Goal: Book appointment/travel/reservation

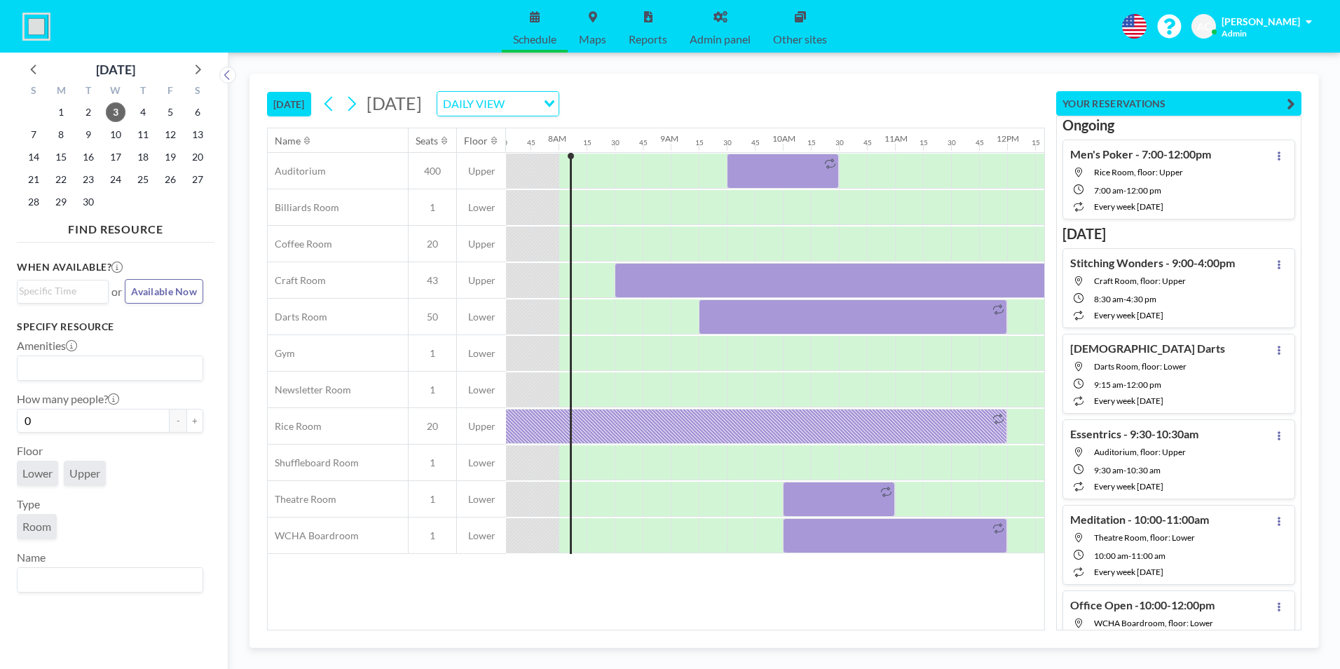
scroll to position [0, 869]
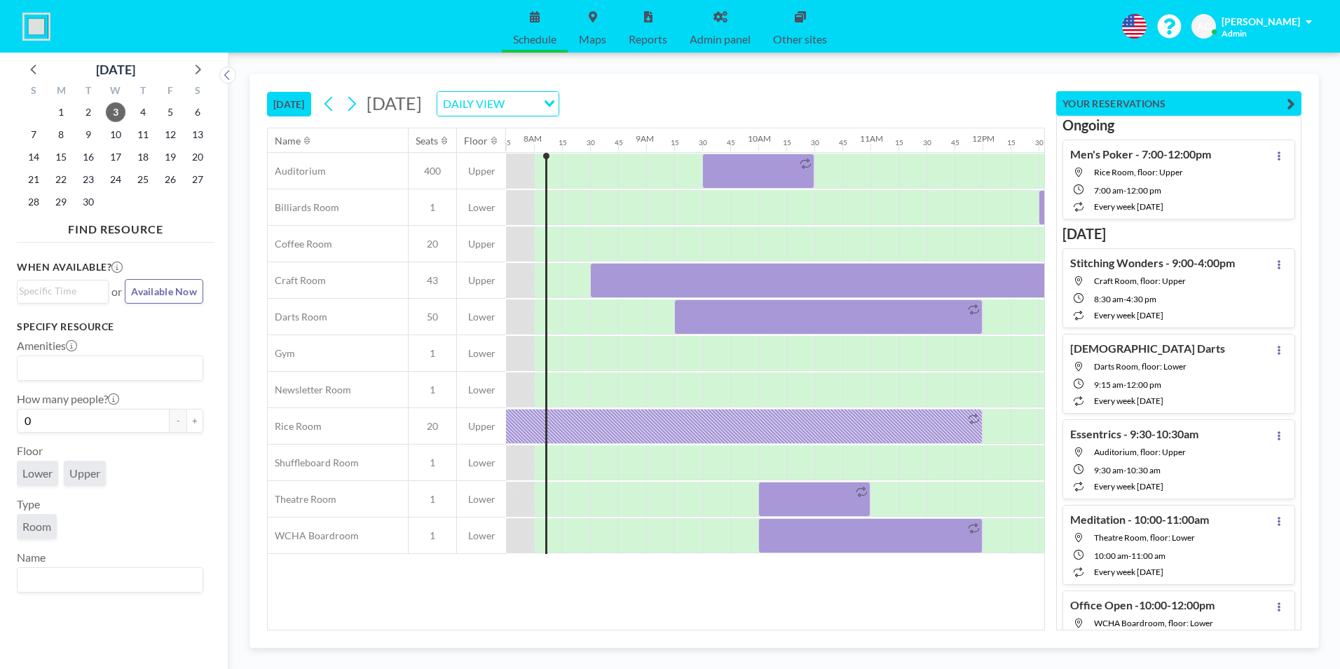
click at [537, 106] on div "DAILY VIEW" at bounding box center [487, 102] width 100 height 21
click at [671, 142] on li "WEEKLY VIEW" at bounding box center [687, 149] width 120 height 20
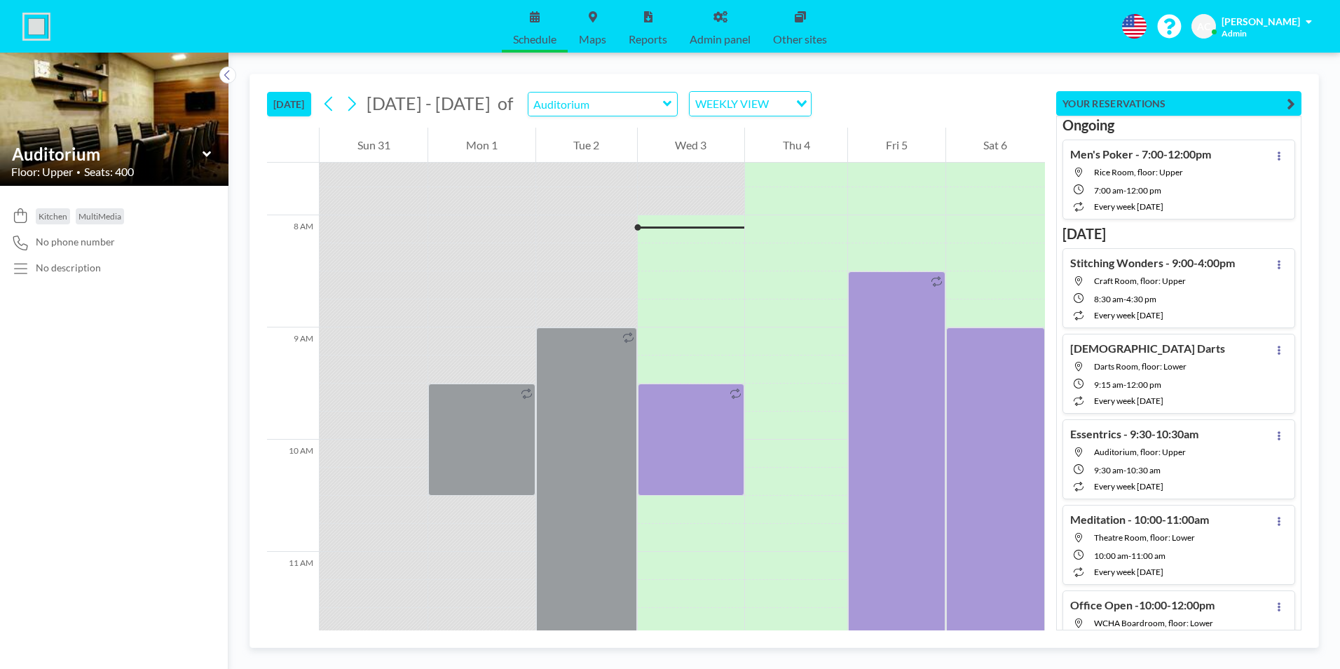
scroll to position [869, 0]
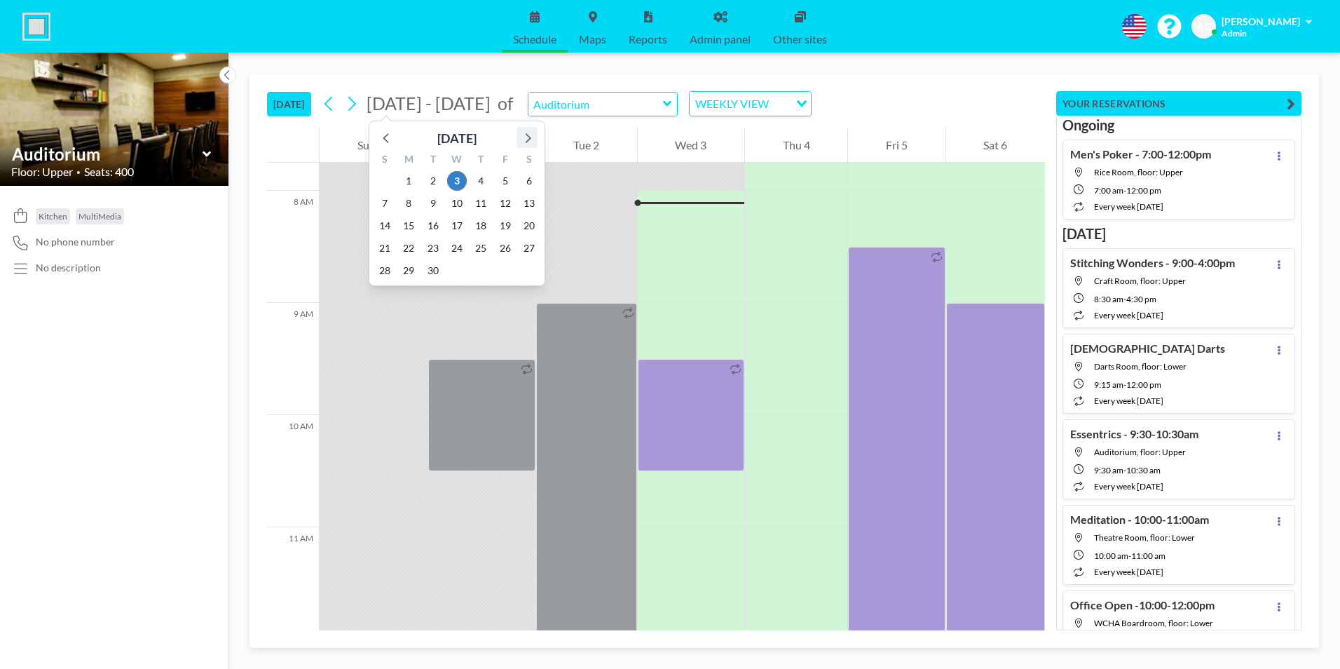
click at [528, 134] on icon at bounding box center [527, 137] width 18 height 18
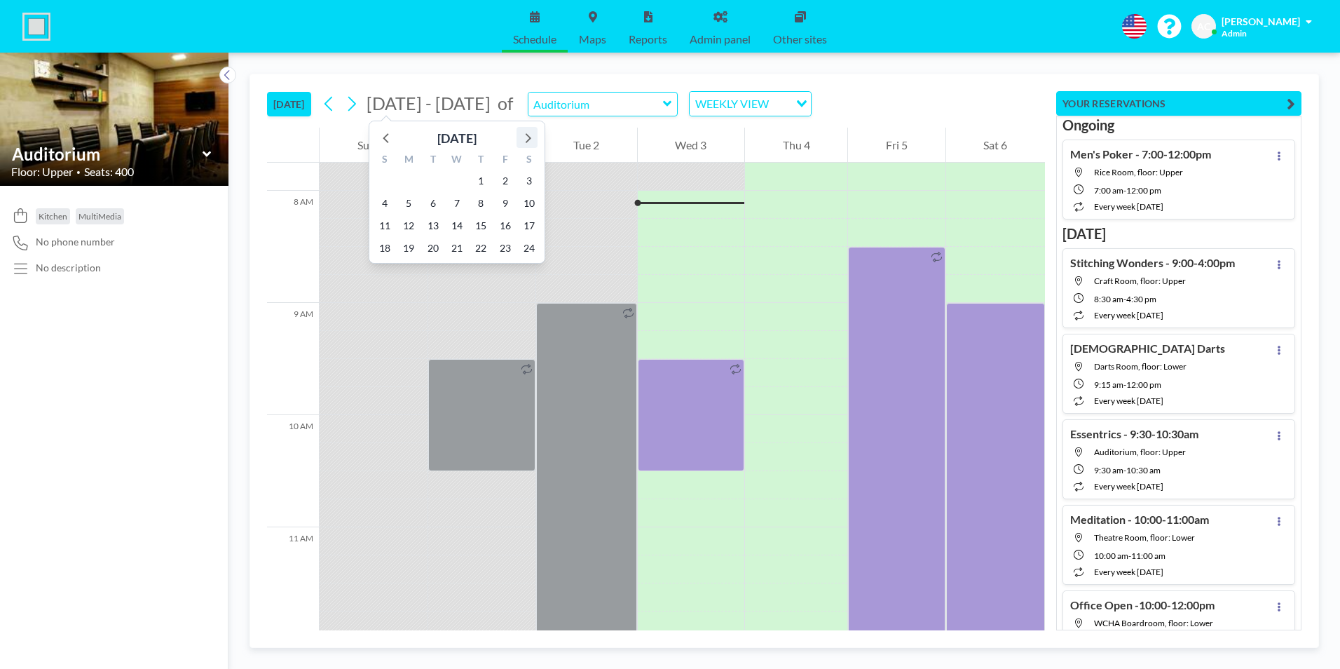
click at [528, 134] on icon at bounding box center [527, 137] width 18 height 18
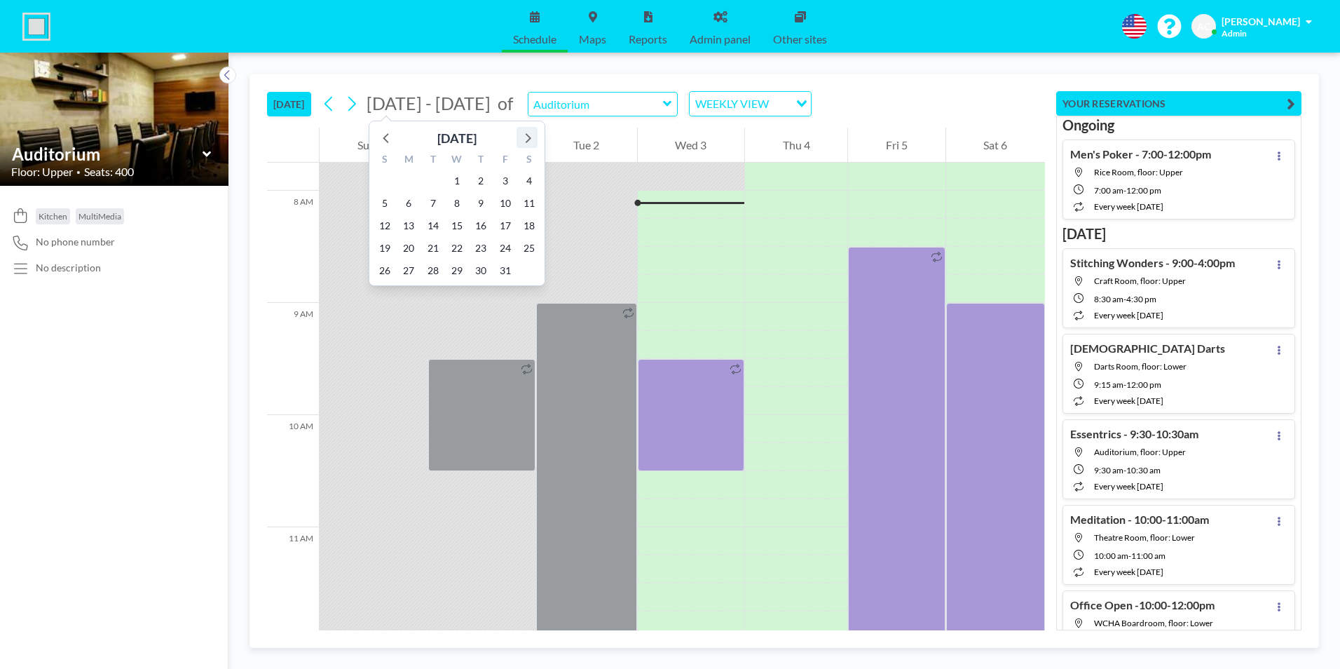
click at [528, 134] on icon at bounding box center [527, 137] width 18 height 18
click at [529, 135] on icon at bounding box center [527, 137] width 18 height 18
click at [530, 203] on span "14" at bounding box center [529, 203] width 20 height 20
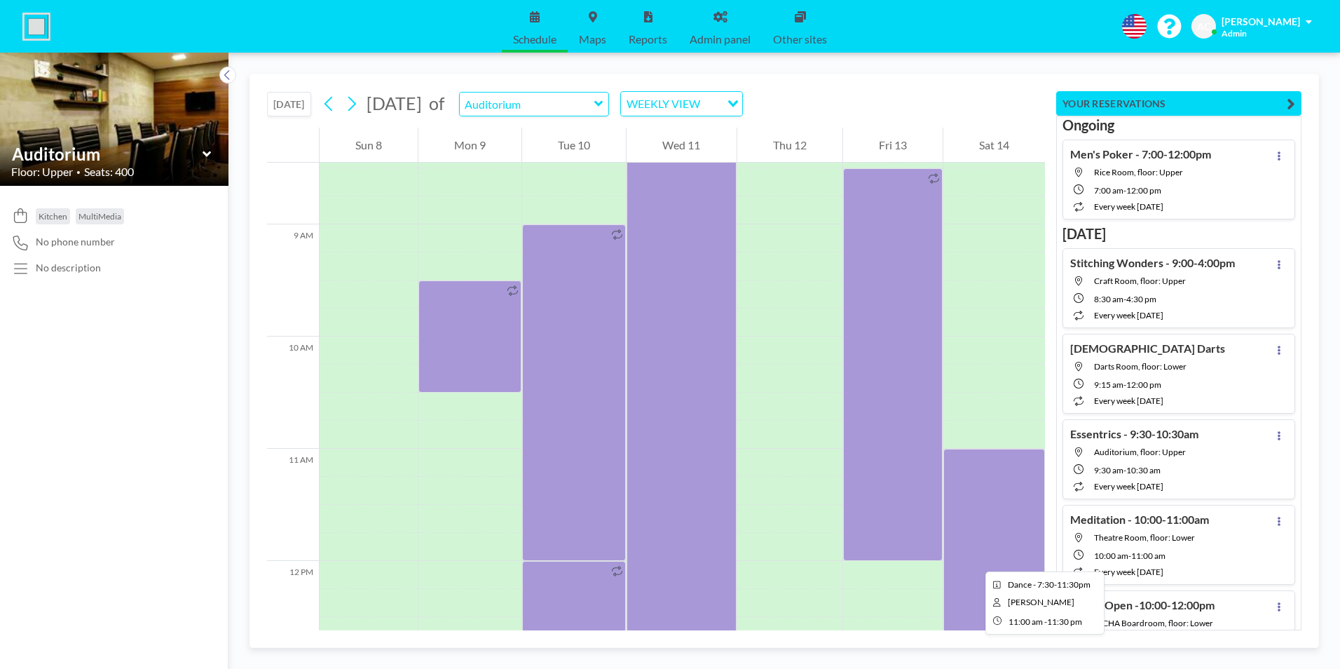
scroll to position [939, 0]
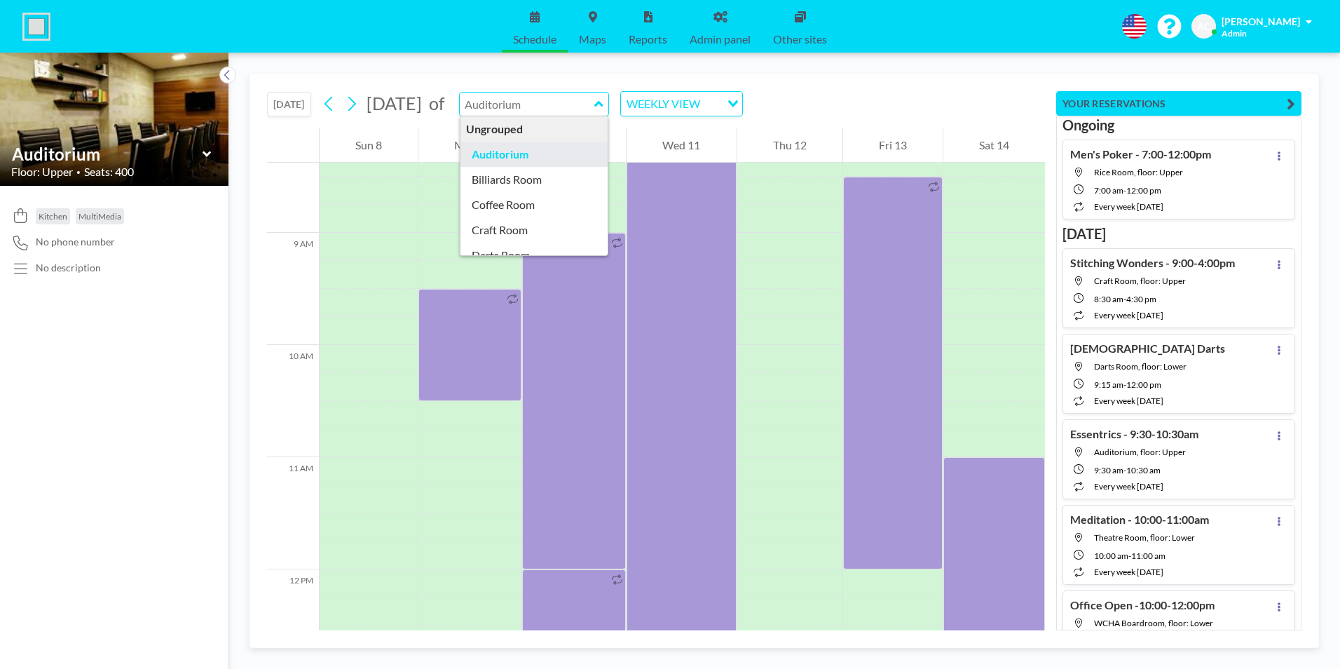
click at [573, 103] on input "text" at bounding box center [527, 103] width 135 height 23
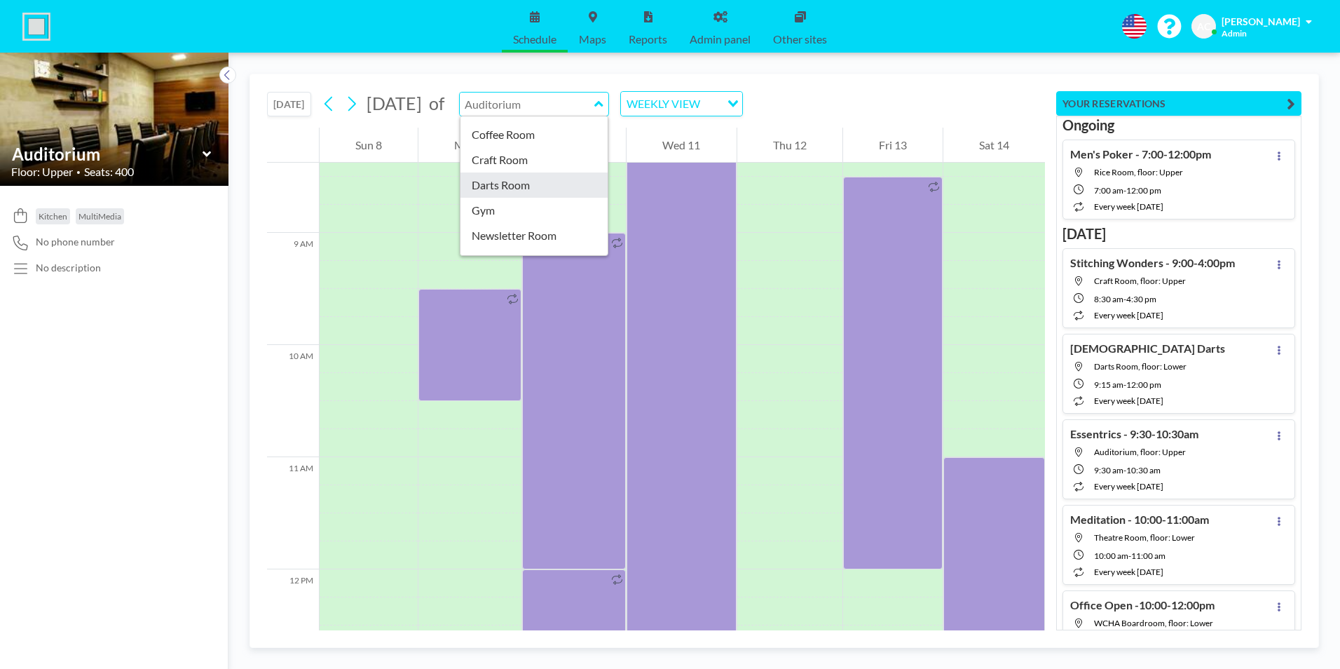
type input "Darts Room"
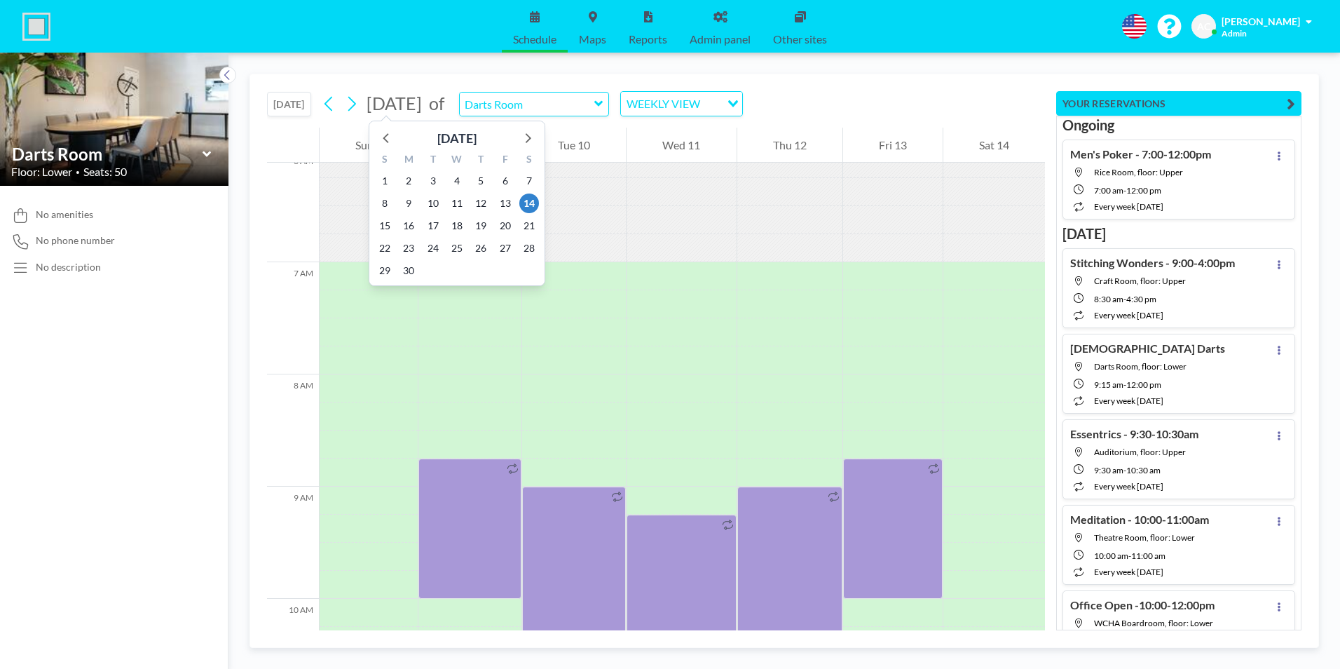
scroll to position [869, 0]
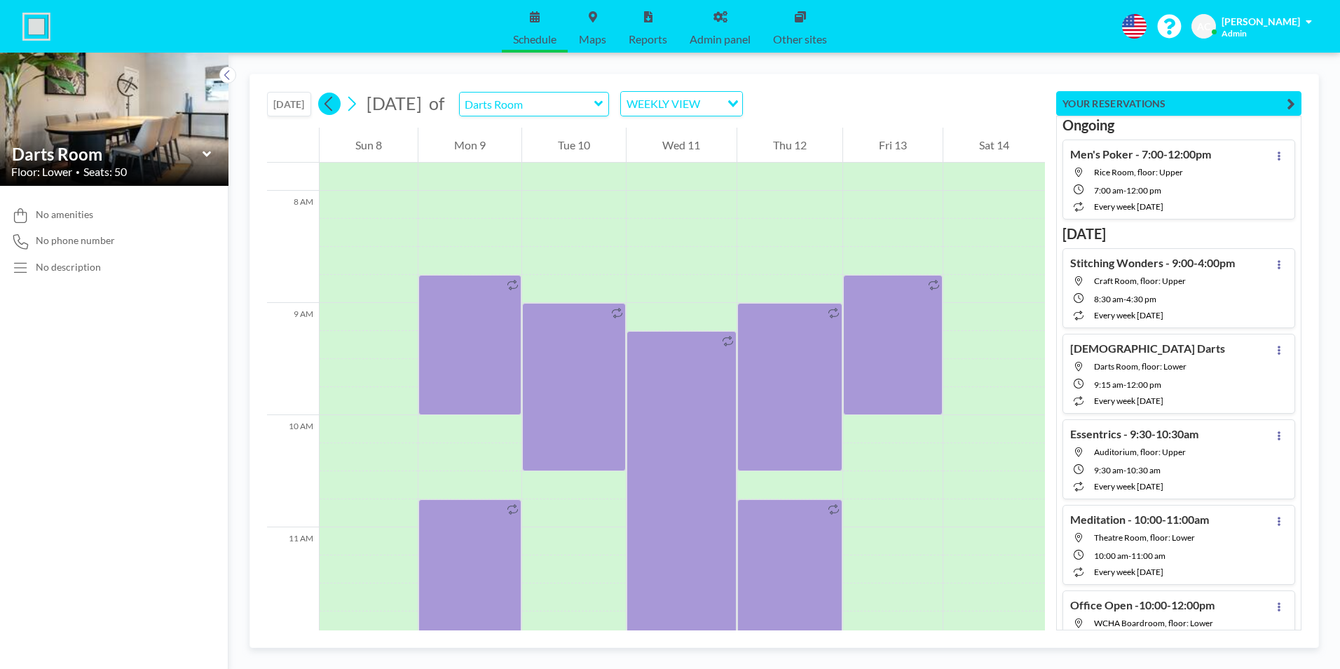
click at [327, 105] on icon at bounding box center [328, 103] width 13 height 21
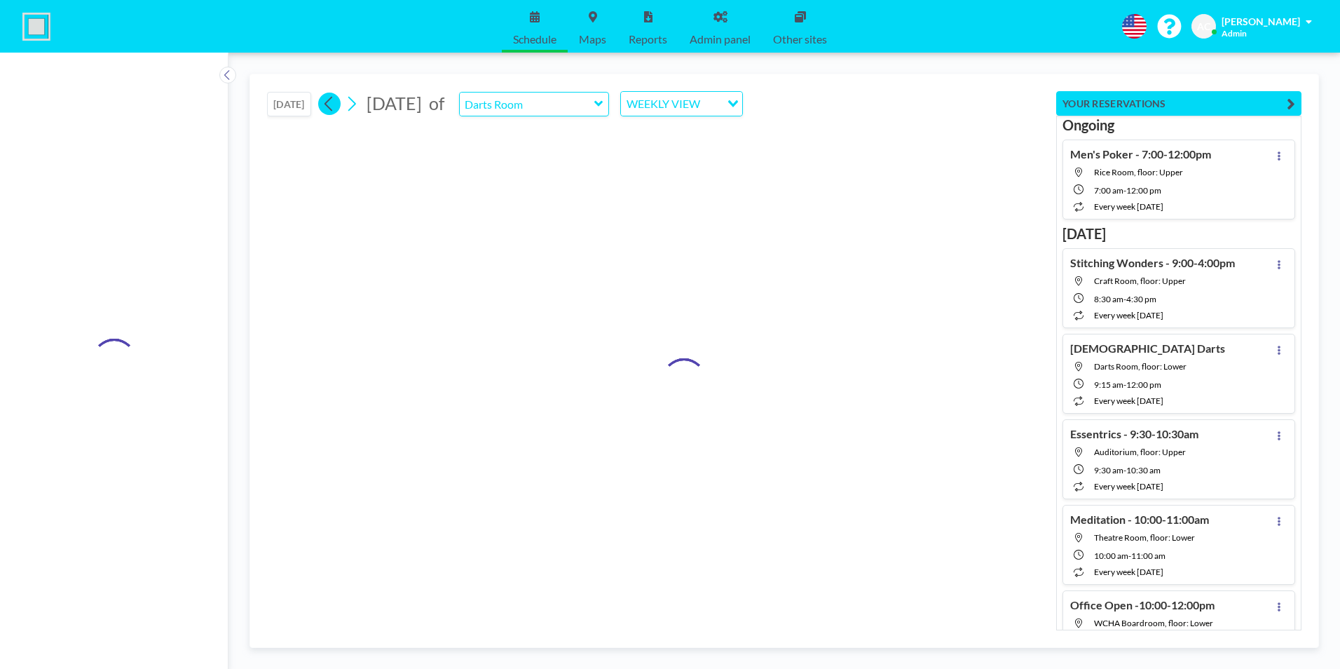
click at [327, 105] on icon at bounding box center [328, 103] width 13 height 21
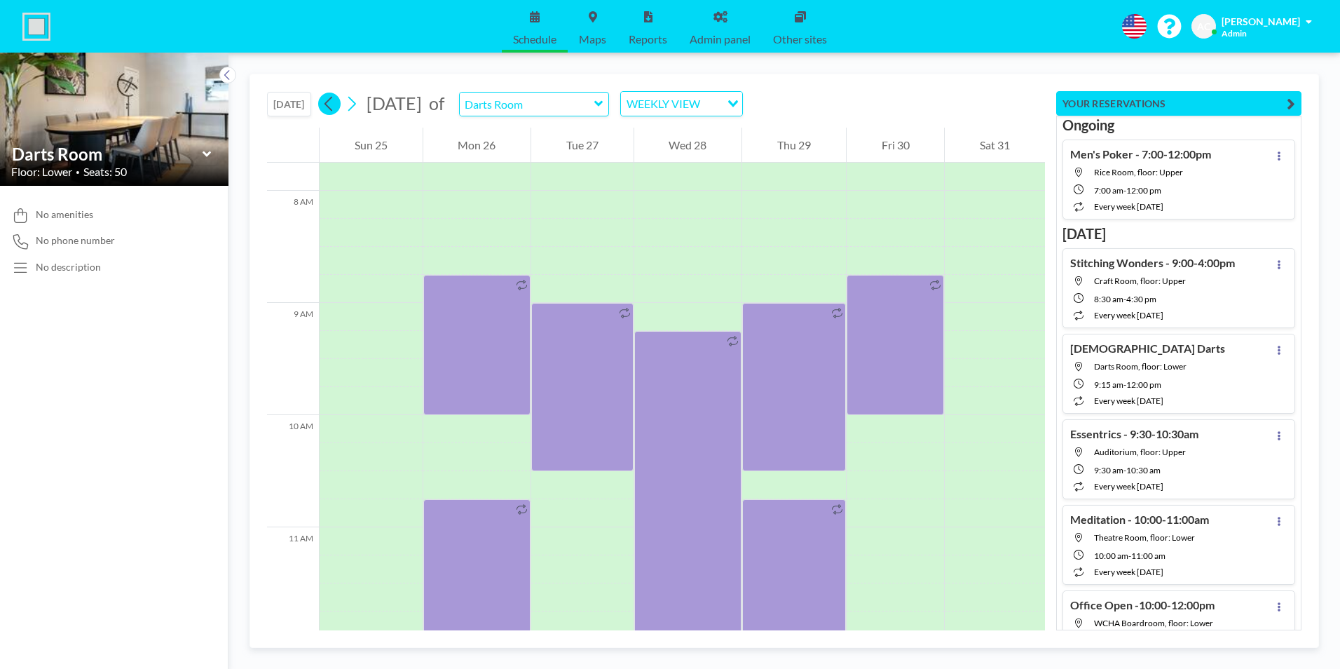
click at [327, 105] on icon at bounding box center [328, 103] width 13 height 21
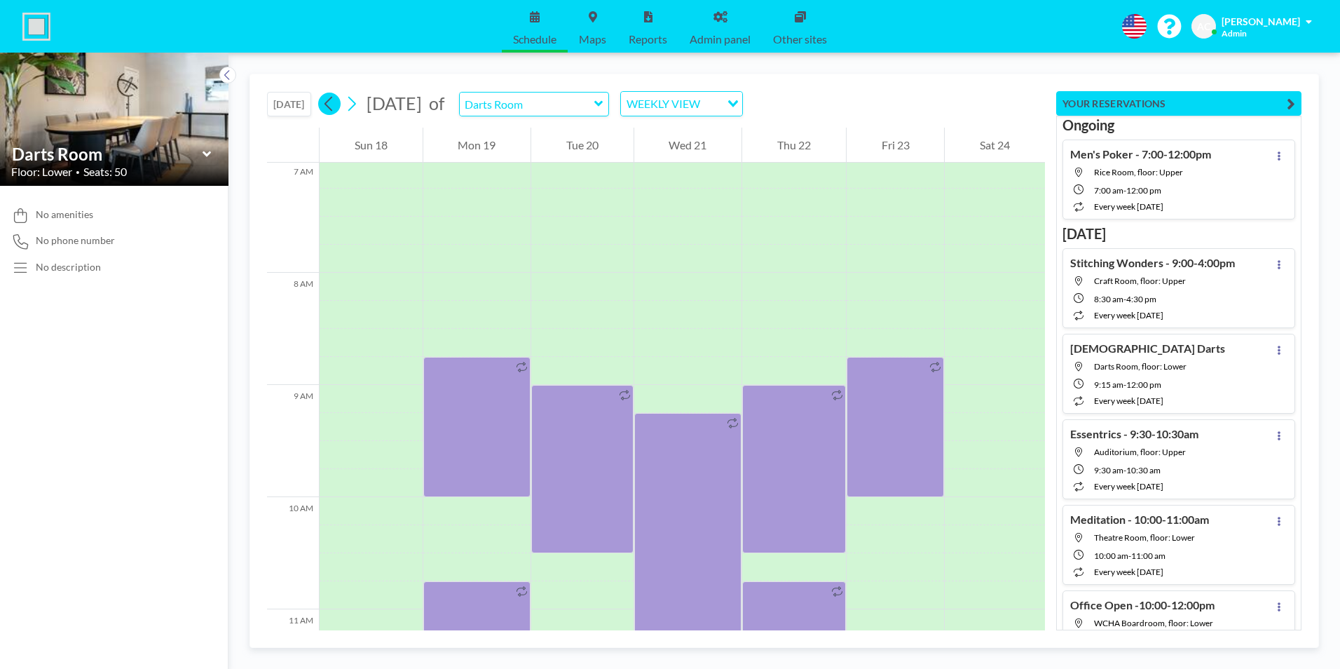
click at [327, 105] on icon at bounding box center [328, 103] width 13 height 21
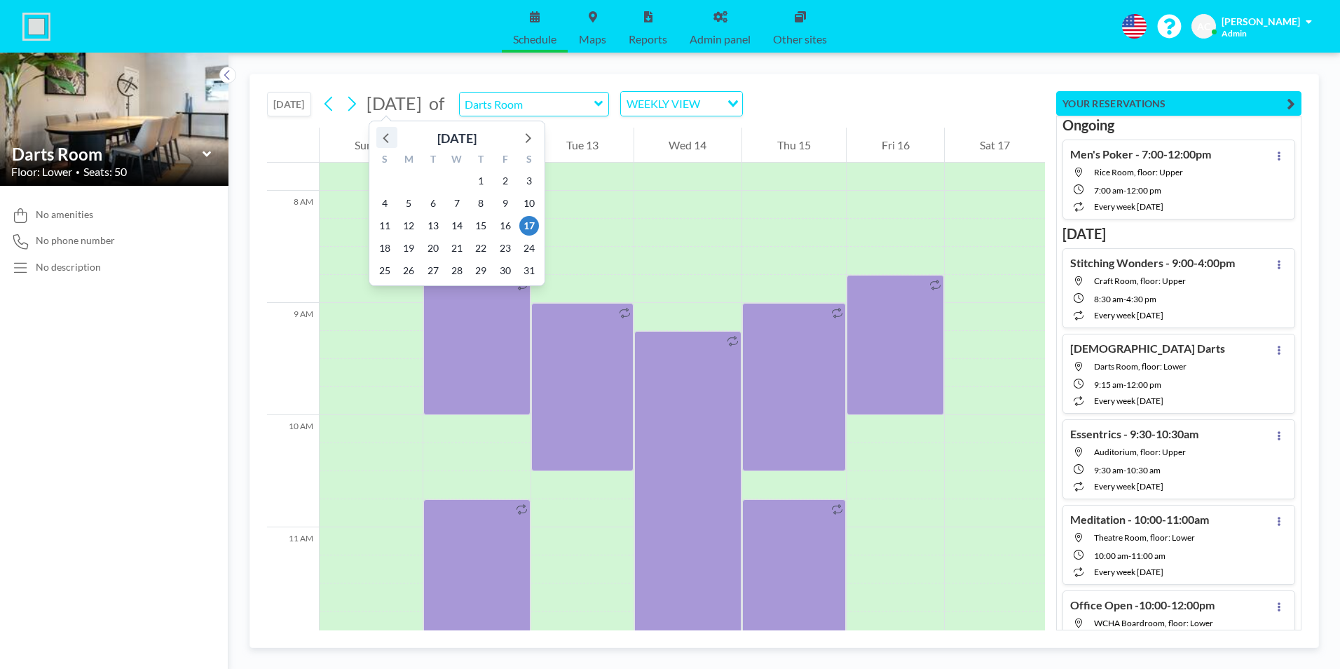
click at [390, 139] on icon at bounding box center [387, 137] width 18 height 18
click at [481, 180] on span "3" at bounding box center [481, 181] width 20 height 20
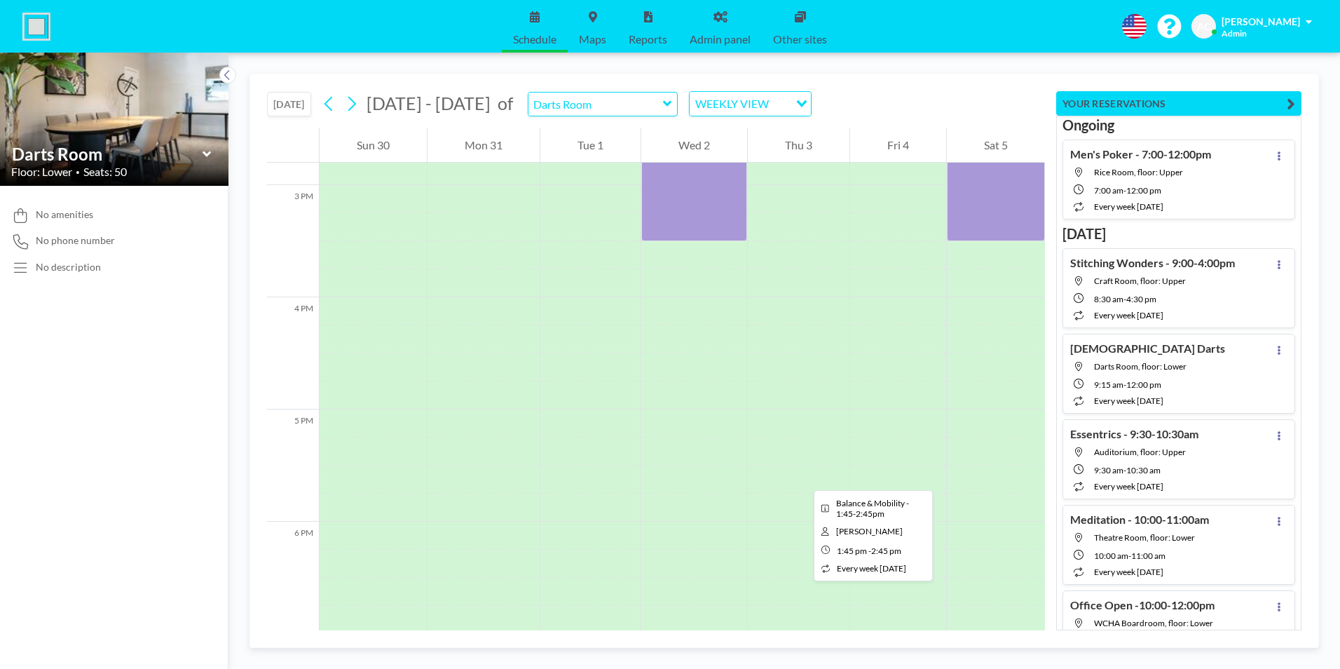
scroll to position [1710, 0]
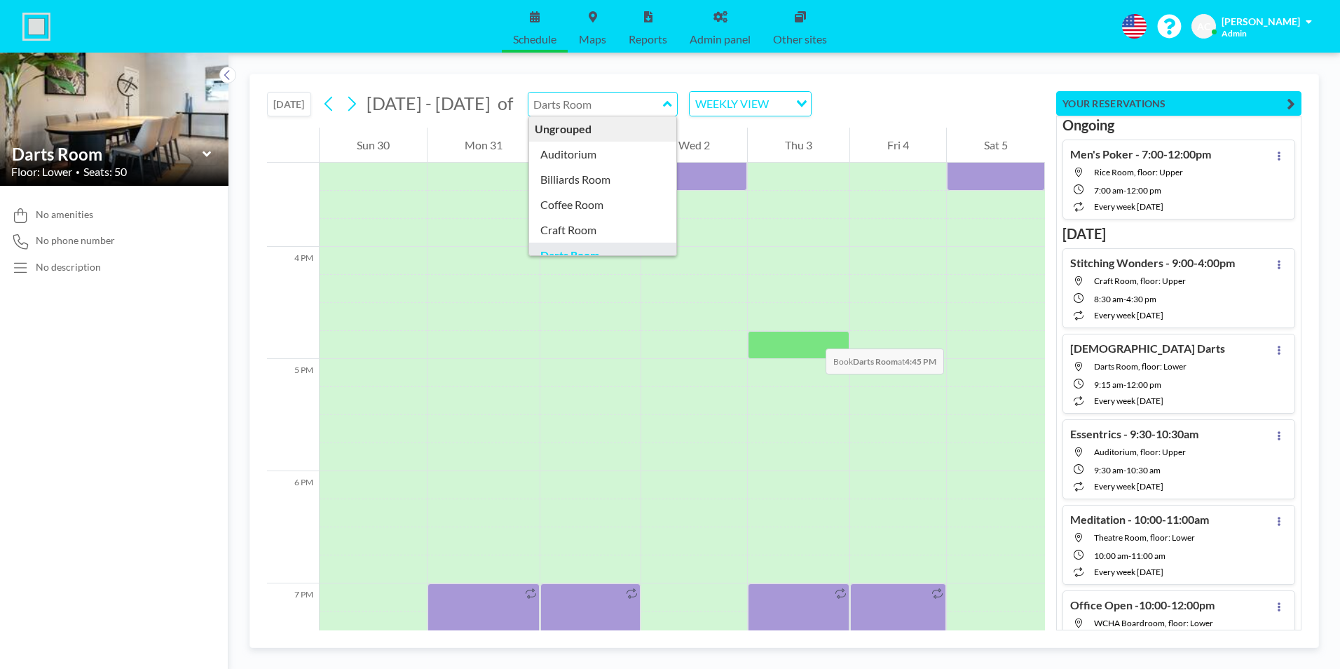
type input "Darts Room"
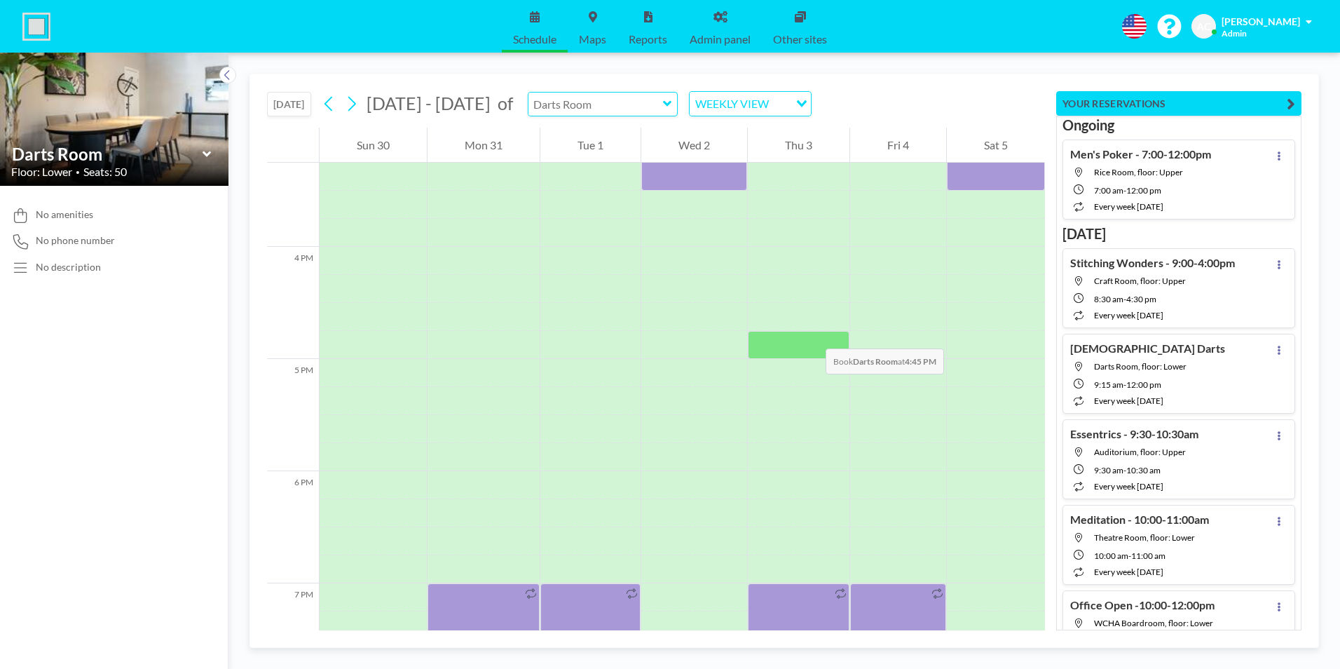
type input "Darts Room"
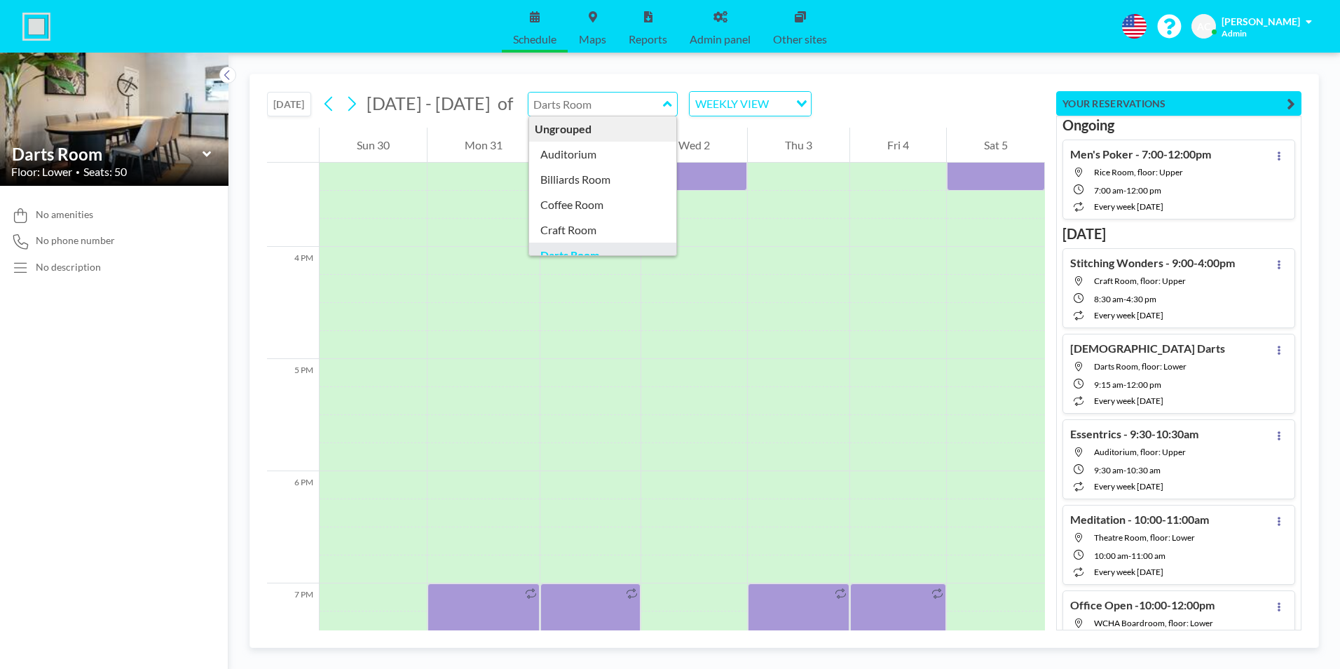
type input "Darts Room"
